Goal: Task Accomplishment & Management: Complete application form

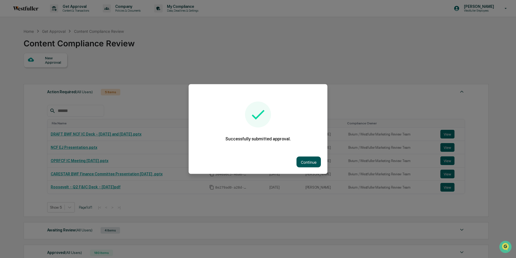
click at [305, 163] on button "Continue" at bounding box center [309, 162] width 24 height 11
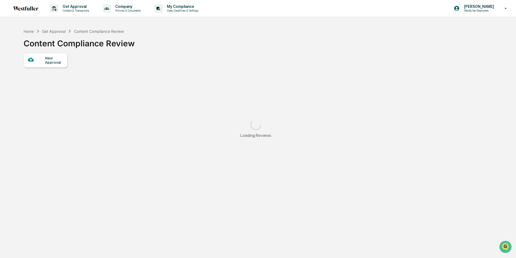
click at [61, 65] on div "New Approval" at bounding box center [46, 60] width 44 height 15
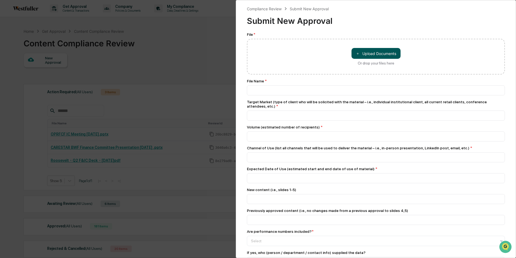
click at [371, 51] on button "＋ Upload Documents" at bounding box center [376, 53] width 49 height 11
click at [378, 49] on button "＋ Upload Documents" at bounding box center [376, 53] width 49 height 11
type input "**********"
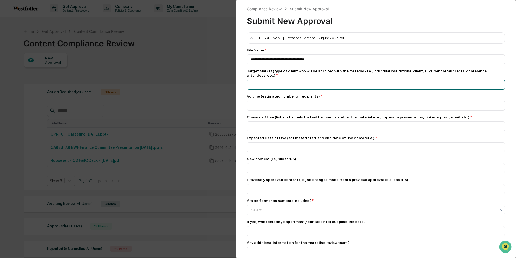
click at [334, 65] on input at bounding box center [376, 59] width 258 height 10
type input "**********"
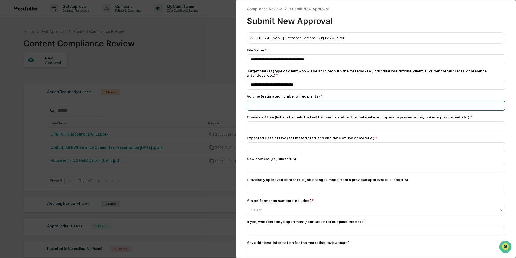
click at [330, 104] on input "number" at bounding box center [376, 106] width 258 height 10
type input "*"
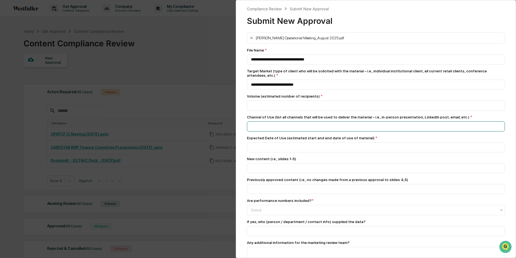
click at [305, 65] on input at bounding box center [376, 59] width 258 height 10
type input "*"
type input "**********"
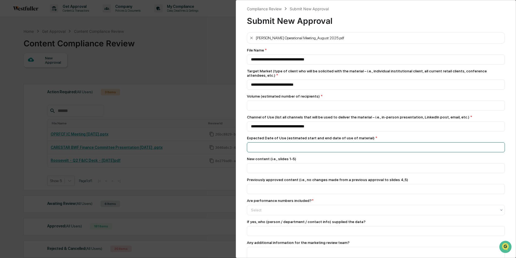
click at [300, 65] on input at bounding box center [376, 59] width 258 height 10
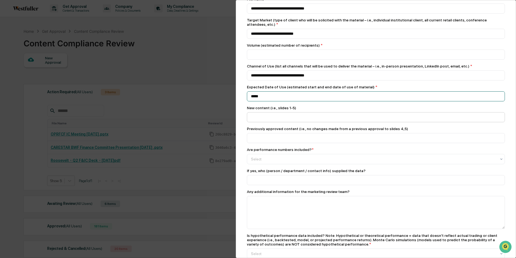
scroll to position [52, 0]
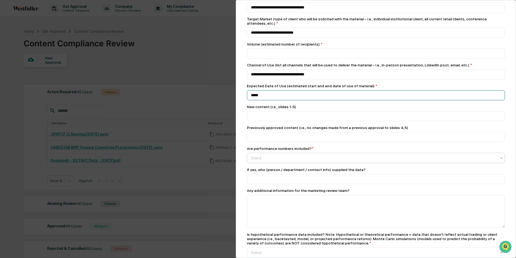
type input "*****"
click at [316, 161] on div at bounding box center [374, 157] width 246 height 5
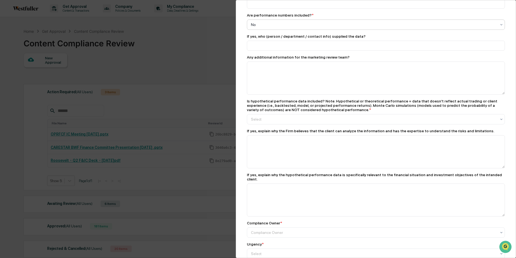
scroll to position [201, 0]
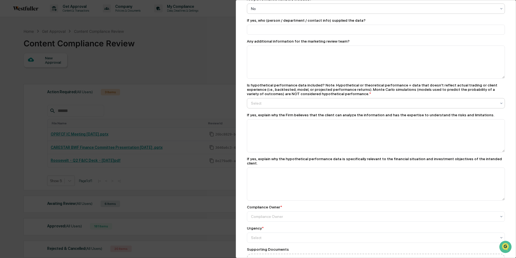
click at [309, 107] on div "Select" at bounding box center [373, 103] width 251 height 8
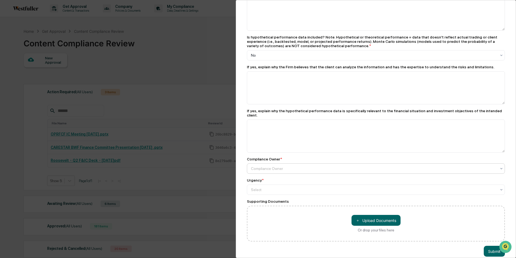
click at [296, 171] on div at bounding box center [374, 168] width 246 height 5
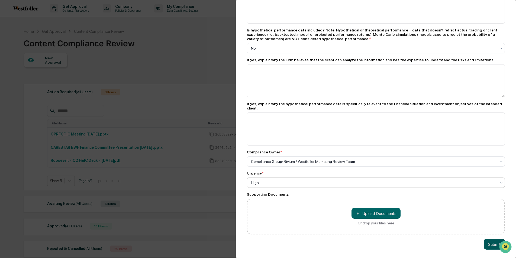
click at [490, 241] on button "Submit" at bounding box center [494, 244] width 21 height 11
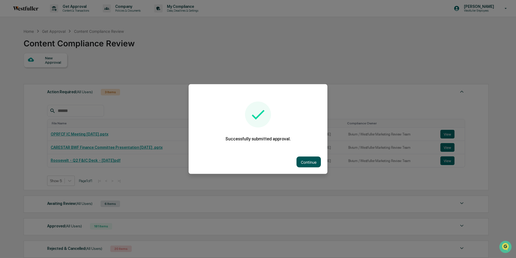
click at [310, 162] on button "Continue" at bounding box center [309, 162] width 24 height 11
